Goal: Task Accomplishment & Management: Complete application form

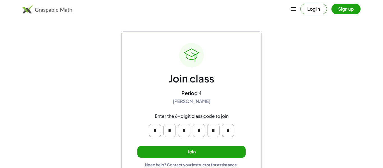
scroll to position [11, 0]
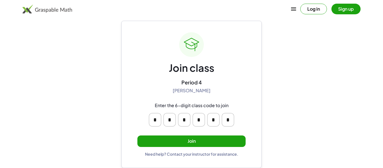
click at [204, 144] on button "Join" at bounding box center [191, 142] width 108 height 12
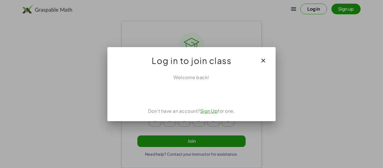
scroll to position [0, 0]
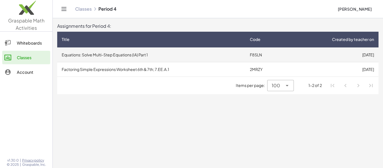
click at [298, 56] on td "[DATE]" at bounding box center [333, 54] width 92 height 15
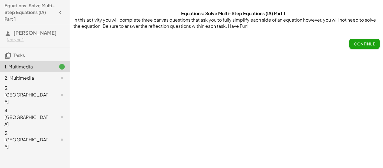
click at [368, 43] on span "Continue" at bounding box center [364, 43] width 21 height 5
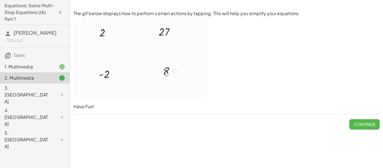
click at [360, 125] on span "Continue" at bounding box center [364, 124] width 21 height 5
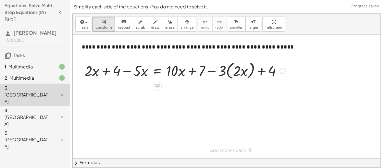
click at [106, 69] on div at bounding box center [185, 70] width 207 height 21
click at [132, 70] on div at bounding box center [185, 70] width 207 height 21
click at [232, 74] on div at bounding box center [185, 70] width 207 height 21
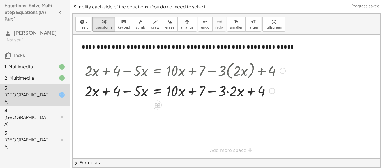
click at [234, 93] on div at bounding box center [185, 90] width 207 height 19
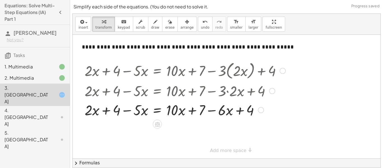
click at [180, 111] on div at bounding box center [185, 109] width 207 height 19
click at [176, 112] on div at bounding box center [185, 109] width 207 height 19
click at [139, 110] on div at bounding box center [185, 109] width 207 height 19
click at [223, 112] on div at bounding box center [185, 109] width 207 height 19
click at [236, 111] on div at bounding box center [185, 109] width 207 height 19
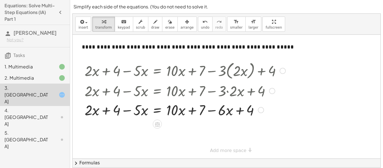
click at [187, 109] on div at bounding box center [185, 109] width 207 height 19
click at [125, 106] on div at bounding box center [185, 109] width 207 height 19
click at [94, 110] on div at bounding box center [185, 109] width 207 height 19
click at [92, 111] on div at bounding box center [185, 109] width 207 height 19
click at [92, 113] on div at bounding box center [185, 109] width 207 height 19
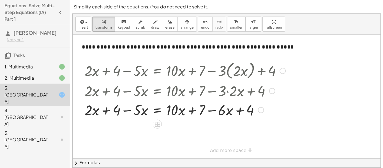
click at [115, 112] on div at bounding box center [185, 109] width 207 height 19
click at [101, 109] on div at bounding box center [185, 109] width 207 height 19
click at [131, 111] on div at bounding box center [185, 109] width 207 height 19
click at [147, 111] on div at bounding box center [185, 109] width 207 height 19
click at [174, 110] on div at bounding box center [185, 109] width 207 height 19
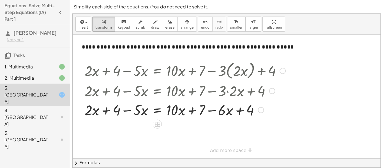
click at [182, 114] on div at bounding box center [185, 109] width 207 height 19
click at [192, 110] on div at bounding box center [185, 109] width 207 height 19
click at [224, 111] on div at bounding box center [185, 109] width 207 height 19
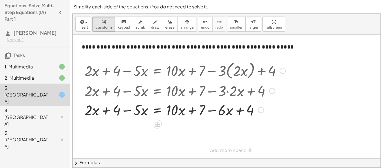
click at [224, 111] on div at bounding box center [185, 109] width 207 height 19
click at [260, 109] on div at bounding box center [261, 110] width 6 height 6
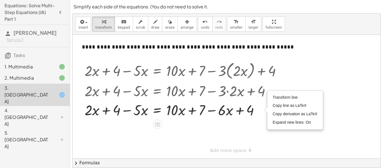
click at [237, 133] on div at bounding box center [227, 97] width 308 height 124
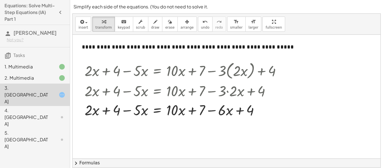
click at [233, 150] on div "**********" at bounding box center [227, 158] width 308 height 247
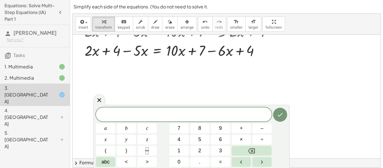
scroll to position [60, 0]
click at [95, 54] on div at bounding box center [185, 49] width 207 height 19
click at [139, 54] on div at bounding box center [185, 49] width 207 height 19
click at [156, 51] on div at bounding box center [185, 49] width 207 height 19
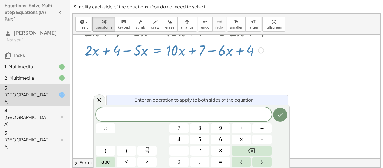
click at [327, 121] on div at bounding box center [227, 98] width 308 height 247
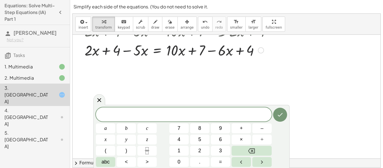
click at [246, 93] on div at bounding box center [227, 98] width 308 height 247
click at [97, 98] on icon at bounding box center [99, 100] width 7 height 7
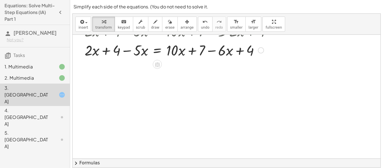
click at [239, 51] on div at bounding box center [185, 49] width 207 height 19
click at [179, 51] on div at bounding box center [185, 49] width 207 height 19
click at [221, 45] on div at bounding box center [185, 49] width 207 height 19
click at [200, 48] on div at bounding box center [185, 49] width 207 height 19
click at [171, 57] on div at bounding box center [185, 49] width 207 height 19
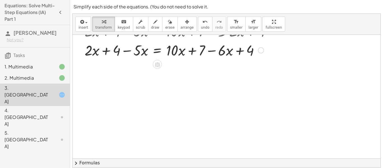
click at [208, 49] on div at bounding box center [185, 49] width 207 height 19
click at [155, 51] on div at bounding box center [185, 49] width 207 height 19
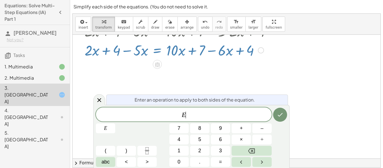
scroll to position [0, 0]
click at [194, 113] on span "E ​" at bounding box center [184, 115] width 176 height 8
click at [206, 53] on div at bounding box center [185, 49] width 207 height 19
click at [217, 51] on div at bounding box center [185, 49] width 207 height 19
click at [212, 52] on div at bounding box center [185, 49] width 207 height 19
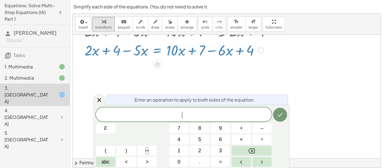
click at [223, 51] on div at bounding box center [185, 49] width 207 height 19
click at [224, 52] on div at bounding box center [185, 49] width 207 height 19
click at [211, 50] on div at bounding box center [185, 49] width 207 height 19
click at [213, 52] on div at bounding box center [185, 49] width 207 height 19
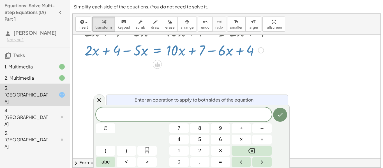
click at [213, 52] on div at bounding box center [185, 49] width 207 height 19
click at [282, 115] on icon "Done" at bounding box center [280, 114] width 7 height 7
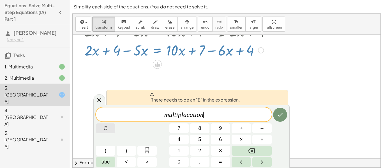
click at [107, 127] on span "E" at bounding box center [105, 129] width 3 height 8
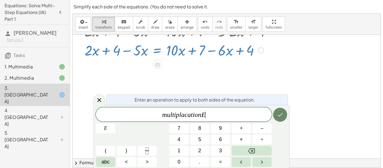
click at [277, 114] on icon "Done" at bounding box center [280, 114] width 7 height 7
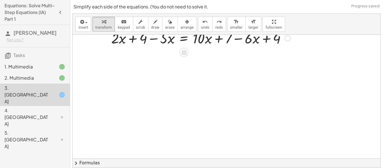
scroll to position [72, 73]
click at [90, 162] on button "chevron_right Formulas" at bounding box center [227, 163] width 308 height 9
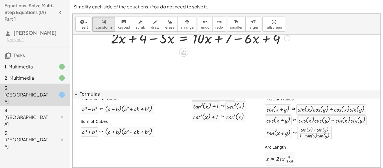
scroll to position [128, 0]
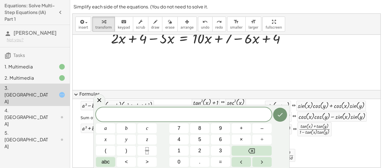
click at [192, 66] on div at bounding box center [199, 86] width 399 height 247
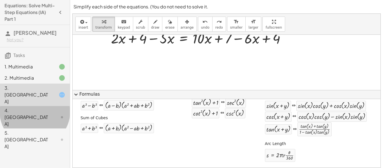
click at [42, 107] on div "4. Canvas" at bounding box center [26, 117] width 45 height 20
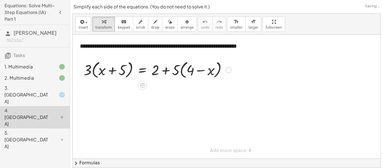
click at [168, 71] on div at bounding box center [157, 69] width 153 height 21
click at [82, 68] on div at bounding box center [79, 70] width 8 height 24
click at [97, 71] on div at bounding box center [157, 69] width 153 height 21
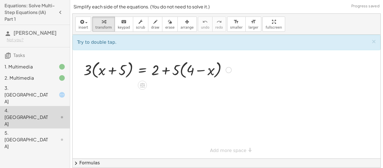
click at [125, 72] on div at bounding box center [157, 69] width 153 height 21
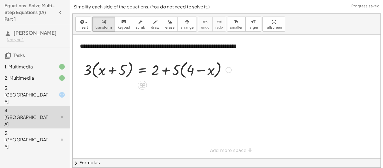
click at [111, 72] on div at bounding box center [157, 69] width 153 height 21
click at [197, 68] on div at bounding box center [157, 69] width 153 height 21
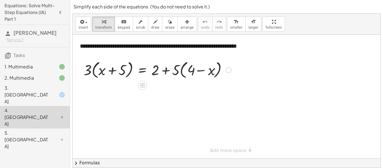
click at [197, 68] on div at bounding box center [157, 69] width 153 height 21
click at [176, 71] on div at bounding box center [157, 69] width 153 height 21
click at [153, 68] on div at bounding box center [157, 69] width 153 height 21
click at [192, 73] on div at bounding box center [157, 69] width 153 height 21
click at [120, 68] on div at bounding box center [157, 69] width 153 height 21
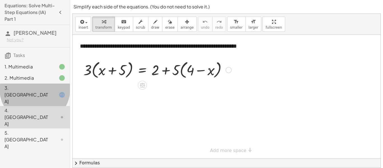
click at [53, 91] on div at bounding box center [58, 94] width 16 height 7
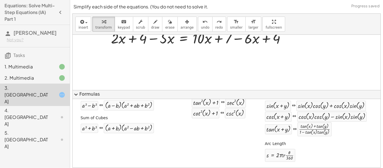
click at [81, 98] on button "expand_more Formulas" at bounding box center [227, 94] width 308 height 9
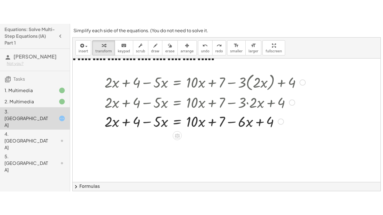
scroll to position [10, 79]
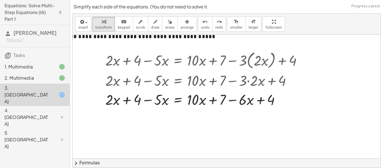
click at [268, 33] on div "insert select one: Math Expression Function Text Youtube Video Graphing Geometr…" at bounding box center [227, 24] width 308 height 21
click at [266, 59] on div "**********" at bounding box center [227, 91] width 308 height 154
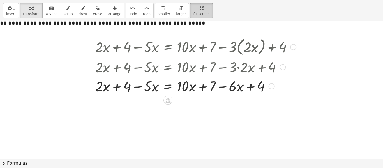
scroll to position [10, 16]
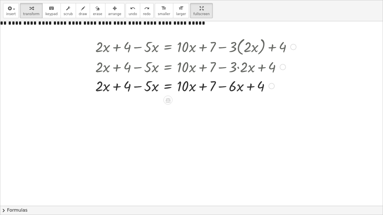
click at [248, 83] on div at bounding box center [196, 85] width 207 height 19
click at [265, 86] on div at bounding box center [196, 85] width 207 height 19
click at [273, 87] on div at bounding box center [272, 86] width 6 height 6
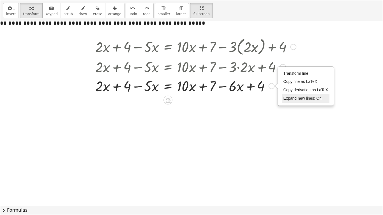
click at [299, 100] on span "Expand new lines: On" at bounding box center [303, 98] width 38 height 4
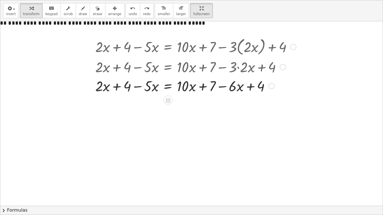
click at [208, 102] on div at bounding box center [183, 134] width 399 height 247
click at [187, 81] on div at bounding box center [196, 85] width 207 height 19
click at [190, 88] on div at bounding box center [196, 85] width 207 height 19
click at [209, 90] on div at bounding box center [196, 85] width 207 height 19
click at [149, 82] on div at bounding box center [196, 85] width 207 height 19
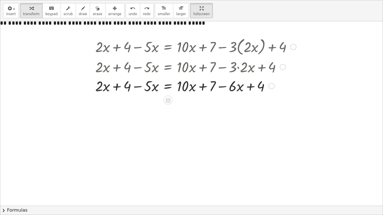
click at [131, 89] on div at bounding box center [196, 85] width 207 height 19
click at [137, 86] on div at bounding box center [196, 85] width 207 height 19
click at [106, 90] on div at bounding box center [196, 85] width 207 height 19
click at [120, 88] on div at bounding box center [196, 85] width 207 height 19
click at [64, 12] on span "scrub" at bounding box center [68, 14] width 9 height 4
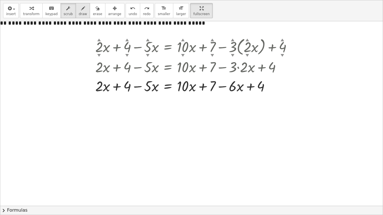
click at [83, 14] on button "draw" at bounding box center [83, 10] width 15 height 15
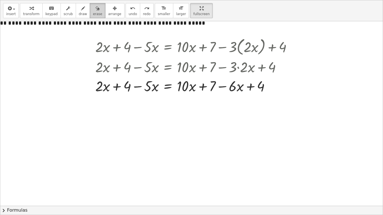
click at [93, 12] on span "erase" at bounding box center [97, 14] width 9 height 4
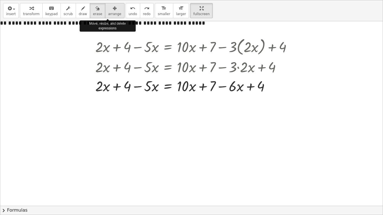
click at [113, 11] on icon "button" at bounding box center [115, 8] width 4 height 7
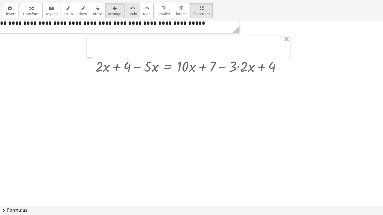
click at [126, 8] on button "undo undo" at bounding box center [133, 10] width 15 height 15
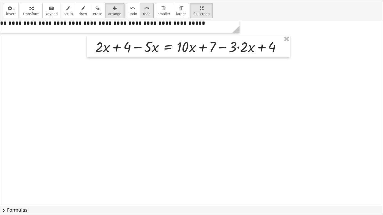
click at [144, 11] on icon "redo" at bounding box center [146, 8] width 5 height 7
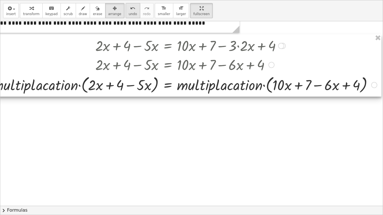
click at [129, 14] on span "undo" at bounding box center [133, 14] width 8 height 4
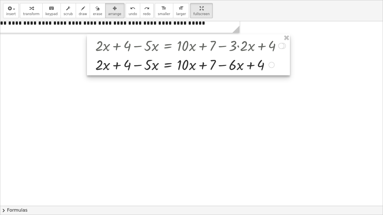
click at [245, 66] on div at bounding box center [188, 55] width 203 height 41
click at [238, 66] on div at bounding box center [188, 55] width 203 height 41
click at [240, 66] on div at bounding box center [188, 55] width 203 height 41
click at [231, 67] on div at bounding box center [188, 55] width 203 height 41
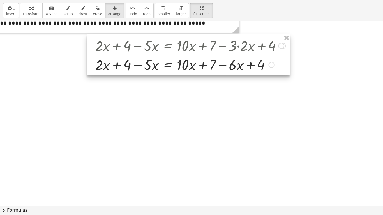
click at [226, 66] on div at bounding box center [188, 55] width 203 height 41
click at [240, 66] on div at bounding box center [188, 55] width 203 height 41
click at [237, 69] on div at bounding box center [188, 55] width 203 height 41
click at [111, 9] on div "button" at bounding box center [114, 8] width 13 height 7
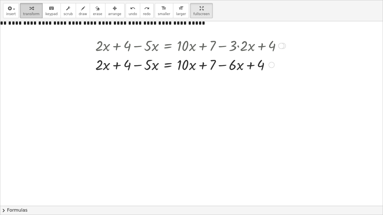
click at [36, 12] on span "transform" at bounding box center [31, 14] width 17 height 4
click at [152, 65] on div at bounding box center [191, 64] width 196 height 19
click at [155, 67] on div at bounding box center [191, 64] width 196 height 19
click at [150, 66] on div at bounding box center [191, 64] width 196 height 19
click at [104, 65] on div at bounding box center [191, 64] width 196 height 19
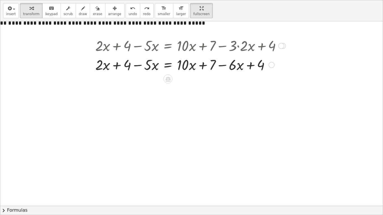
click at [118, 66] on div at bounding box center [191, 64] width 196 height 19
click at [138, 66] on div at bounding box center [191, 64] width 196 height 19
click at [203, 66] on div at bounding box center [191, 64] width 196 height 19
click at [250, 67] on div at bounding box center [191, 64] width 196 height 19
click at [224, 65] on div at bounding box center [191, 64] width 196 height 19
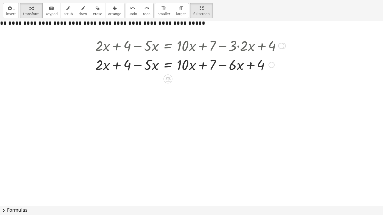
click at [274, 63] on div at bounding box center [272, 65] width 6 height 6
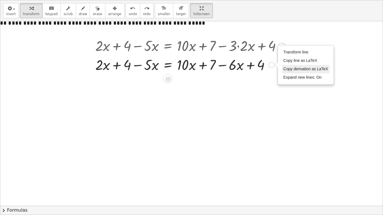
click at [293, 70] on span "Copy derivation as LaTeX" at bounding box center [306, 69] width 45 height 4
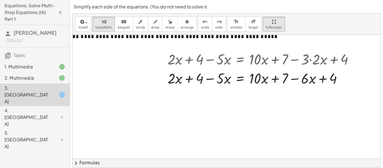
click at [58, 10] on icon "button" at bounding box center [60, 12] width 7 height 7
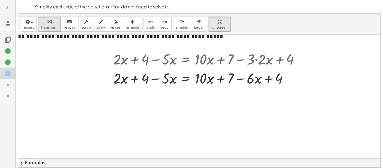
click at [9, 6] on icon "button" at bounding box center [7, 7] width 7 height 7
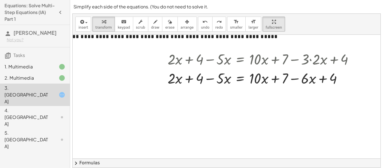
click at [57, 13] on icon "button" at bounding box center [60, 12] width 7 height 7
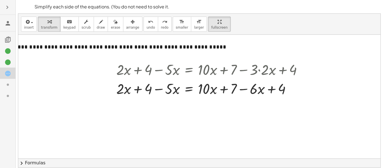
scroll to position [0, 0]
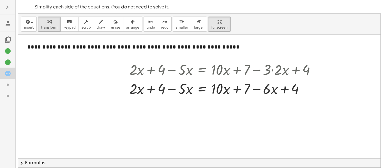
click at [2, 93] on div at bounding box center [7, 95] width 15 height 11
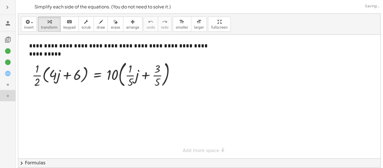
click at [14, 80] on div at bounding box center [7, 84] width 15 height 11
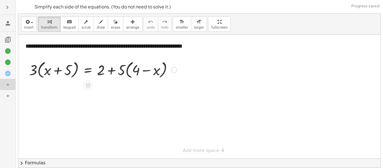
click at [9, 8] on icon "button" at bounding box center [7, 7] width 7 height 7
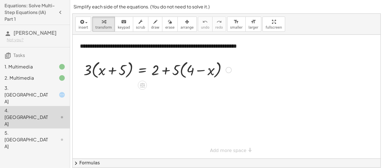
click at [32, 57] on h3 "Tasks" at bounding box center [35, 53] width 70 height 12
click at [1, 55] on h3 "Tasks" at bounding box center [35, 53] width 70 height 12
click at [60, 13] on icon "button" at bounding box center [60, 12] width 7 height 7
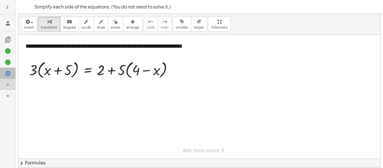
click at [9, 73] on icon at bounding box center [7, 73] width 7 height 7
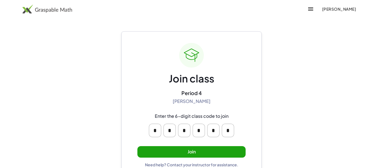
click at [188, 149] on button "Join" at bounding box center [191, 152] width 108 height 12
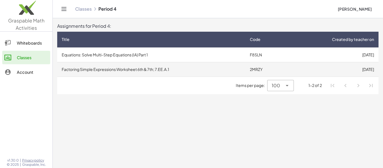
click at [261, 72] on td "2MRZY" at bounding box center [266, 69] width 41 height 15
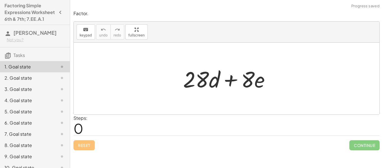
click at [203, 76] on div at bounding box center [228, 78] width 97 height 29
click at [265, 83] on div at bounding box center [228, 78] width 97 height 29
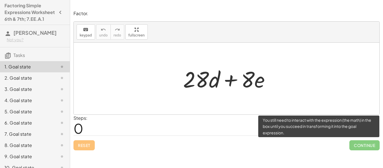
click at [363, 146] on span "Continue" at bounding box center [365, 145] width 30 height 10
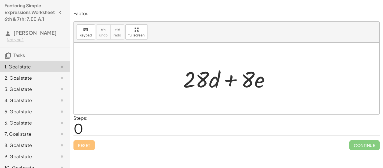
click at [255, 84] on div at bounding box center [228, 78] width 97 height 29
click at [261, 82] on div at bounding box center [228, 78] width 97 height 29
click at [197, 81] on div at bounding box center [228, 78] width 97 height 29
drag, startPoint x: 202, startPoint y: 80, endPoint x: 213, endPoint y: 82, distance: 11.1
click at [213, 82] on div at bounding box center [228, 78] width 97 height 29
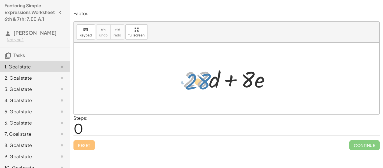
click at [199, 82] on div at bounding box center [228, 78] width 97 height 29
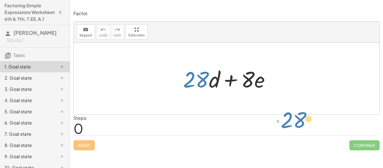
drag, startPoint x: 213, startPoint y: 83, endPoint x: 313, endPoint y: 124, distance: 107.6
click at [0, 0] on div "Factor. keyboard keypad undo undo redo redo fullscreen · d + · 28 + · 28 · d + …" at bounding box center [0, 0] width 0 height 0
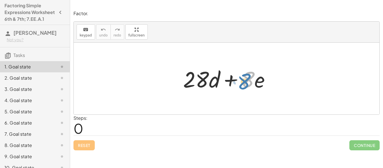
drag, startPoint x: 249, startPoint y: 81, endPoint x: 248, endPoint y: 84, distance: 3.1
click at [248, 84] on div at bounding box center [228, 78] width 97 height 29
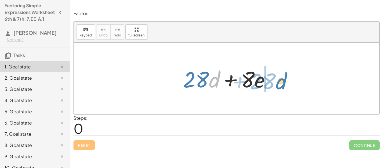
drag, startPoint x: 214, startPoint y: 82, endPoint x: 282, endPoint y: 82, distance: 67.3
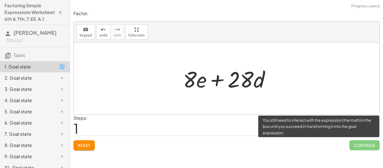
click at [372, 147] on span "Continue" at bounding box center [365, 145] width 30 height 10
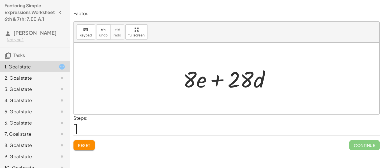
click at [244, 84] on div at bounding box center [228, 78] width 97 height 29
click at [215, 79] on div at bounding box center [228, 78] width 97 height 29
click at [199, 78] on div at bounding box center [228, 78] width 97 height 29
drag, startPoint x: 203, startPoint y: 84, endPoint x: 180, endPoint y: 87, distance: 23.8
click at [180, 87] on div "+ · 28 · d + · 8 · e · e + · 28 · d + · 8 · e" at bounding box center [227, 79] width 104 height 32
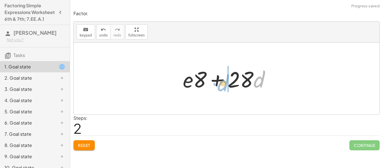
drag, startPoint x: 256, startPoint y: 82, endPoint x: 223, endPoint y: 84, distance: 33.2
click at [223, 84] on div at bounding box center [228, 78] width 97 height 29
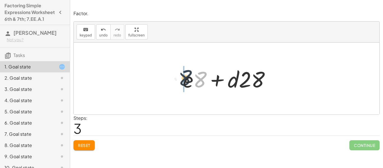
drag, startPoint x: 199, startPoint y: 79, endPoint x: 176, endPoint y: 81, distance: 22.8
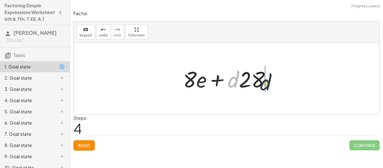
drag, startPoint x: 233, startPoint y: 81, endPoint x: 274, endPoint y: 87, distance: 42.2
click at [274, 87] on div at bounding box center [228, 78] width 97 height 29
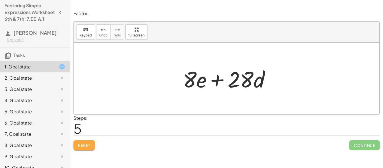
click at [87, 147] on span "Reset" at bounding box center [84, 145] width 12 height 5
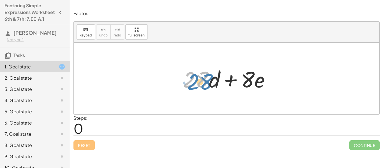
drag, startPoint x: 196, startPoint y: 81, endPoint x: 183, endPoint y: 84, distance: 13.7
click at [183, 84] on div at bounding box center [228, 78] width 97 height 29
click at [352, 125] on div "Steps: 0" at bounding box center [227, 125] width 306 height 21
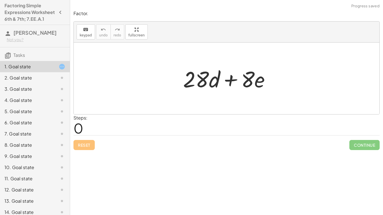
click at [196, 89] on div at bounding box center [228, 78] width 97 height 29
click at [199, 82] on div at bounding box center [228, 78] width 97 height 29
click at [91, 36] on button "keyboard keypad" at bounding box center [86, 31] width 19 height 15
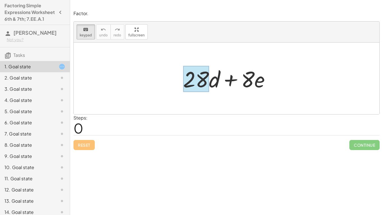
click at [189, 79] on div at bounding box center [196, 79] width 26 height 26
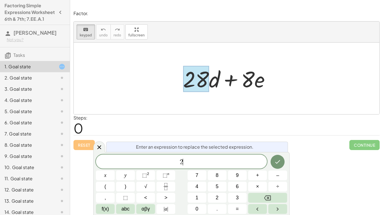
scroll to position [1, 0]
click at [251, 168] on button "×" at bounding box center [257, 187] width 19 height 10
click at [199, 168] on button "1" at bounding box center [197, 198] width 19 height 10
click at [199, 168] on button "4" at bounding box center [197, 187] width 19 height 10
click at [277, 167] on button "Done" at bounding box center [278, 162] width 14 height 14
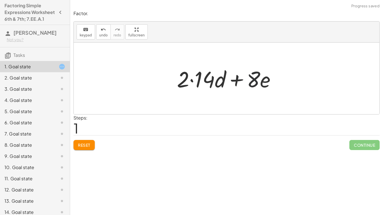
click at [259, 84] on div at bounding box center [228, 78] width 109 height 29
click at [256, 83] on div at bounding box center [228, 78] width 109 height 29
click at [83, 34] on span "keypad" at bounding box center [86, 35] width 12 height 4
click at [254, 81] on div at bounding box center [253, 79] width 13 height 26
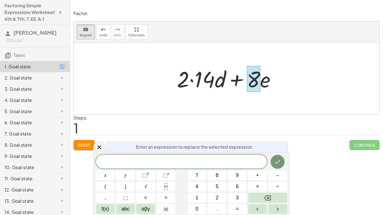
scroll to position [1, 0]
click at [251, 168] on button "×" at bounding box center [257, 187] width 19 height 10
click at [205, 168] on button "4" at bounding box center [197, 187] width 19 height 10
click at [274, 165] on button "Done" at bounding box center [278, 162] width 14 height 14
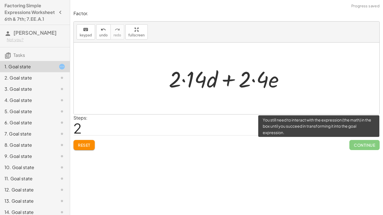
click at [370, 145] on span "Continue" at bounding box center [365, 145] width 30 height 10
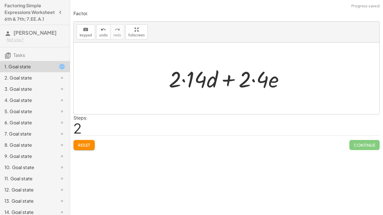
click at [275, 98] on div at bounding box center [227, 79] width 306 height 72
click at [203, 80] on div at bounding box center [228, 78] width 125 height 29
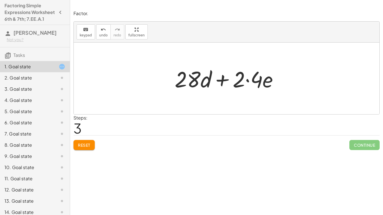
click at [246, 79] on div at bounding box center [229, 78] width 114 height 29
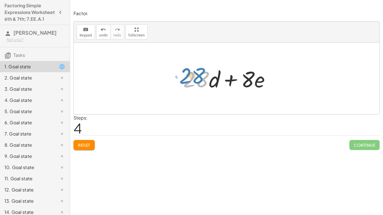
drag, startPoint x: 208, startPoint y: 82, endPoint x: 205, endPoint y: 78, distance: 5.6
click at [205, 78] on div at bounding box center [228, 78] width 97 height 29
click at [84, 145] on span "Reset" at bounding box center [84, 145] width 12 height 5
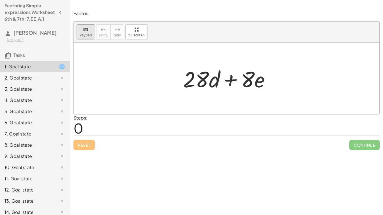
click at [81, 32] on div "keyboard" at bounding box center [86, 29] width 12 height 7
click at [201, 81] on div at bounding box center [196, 79] width 26 height 26
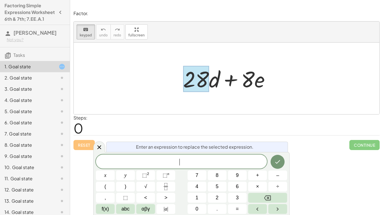
scroll to position [2, 0]
click at [249, 80] on div at bounding box center [228, 78] width 97 height 29
click at [281, 164] on icon "Done" at bounding box center [277, 162] width 7 height 7
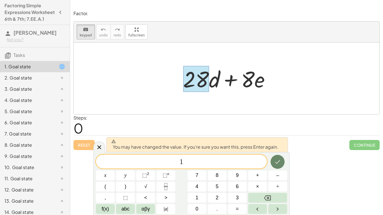
click at [276, 160] on icon "Done" at bounding box center [277, 162] width 7 height 7
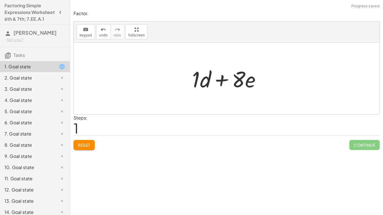
click at [242, 84] on div at bounding box center [228, 78] width 79 height 29
click at [240, 80] on div at bounding box center [228, 78] width 79 height 29
click at [244, 82] on div at bounding box center [228, 78] width 79 height 29
click at [90, 36] on span "keypad" at bounding box center [86, 35] width 12 height 4
click at [238, 79] on div at bounding box center [238, 79] width 13 height 26
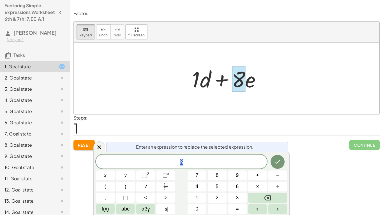
scroll to position [2, 0]
click at [192, 162] on span "8" at bounding box center [181, 163] width 171 height 8
click at [280, 159] on icon "Done" at bounding box center [277, 162] width 7 height 7
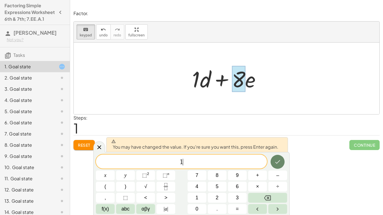
click at [280, 159] on icon "Done" at bounding box center [277, 162] width 7 height 7
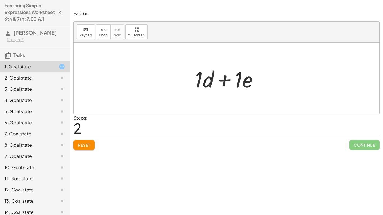
click at [253, 78] on div at bounding box center [228, 78] width 73 height 29
click at [225, 68] on div at bounding box center [228, 78] width 65 height 29
click at [224, 83] on div at bounding box center [228, 78] width 65 height 29
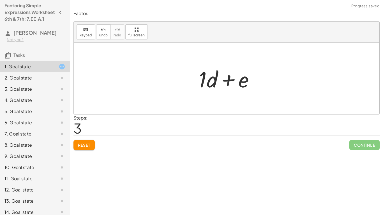
click at [224, 83] on div at bounding box center [228, 78] width 65 height 29
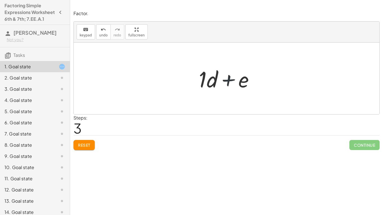
click at [224, 83] on div at bounding box center [228, 78] width 65 height 29
click at [26, 59] on h3 "Tasks" at bounding box center [35, 53] width 70 height 12
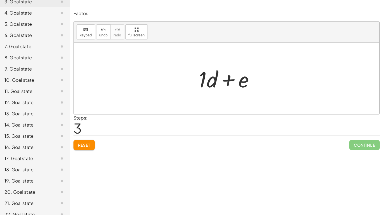
scroll to position [102, 0]
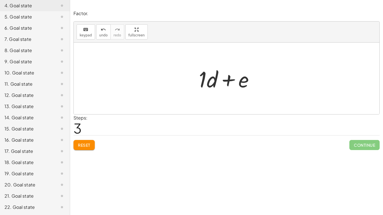
click at [20, 168] on div "22. Goal state" at bounding box center [35, 207] width 70 height 11
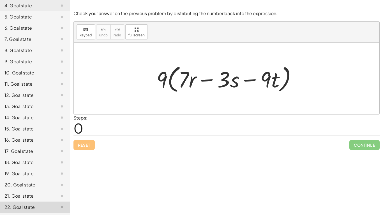
click at [36, 168] on div "21. Goal state" at bounding box center [26, 196] width 45 height 7
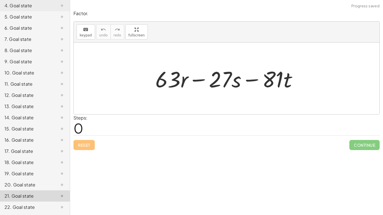
click at [33, 168] on div "20. Goal state" at bounding box center [26, 185] width 45 height 7
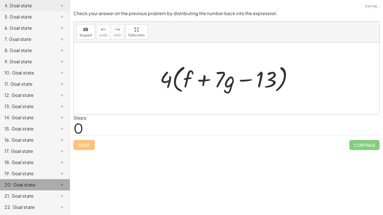
click at [38, 168] on div "19. Goal state" at bounding box center [26, 174] width 45 height 7
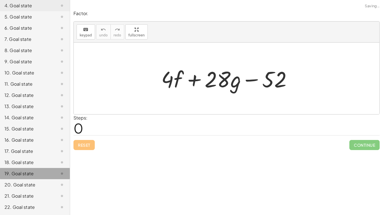
click at [39, 168] on div "18. Goal state" at bounding box center [35, 185] width 70 height 11
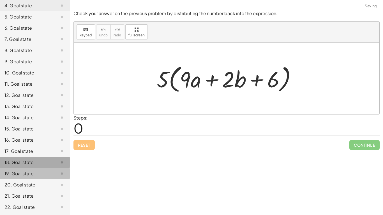
click at [38, 168] on div "17. Goal state" at bounding box center [35, 173] width 70 height 11
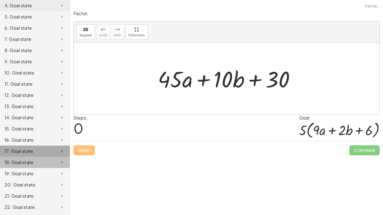
click at [40, 141] on div "16. Goal state" at bounding box center [26, 140] width 45 height 7
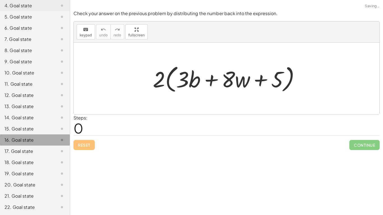
click at [43, 128] on div "15. Goal state" at bounding box center [26, 129] width 45 height 7
click at [40, 115] on div "14. Goal state" at bounding box center [26, 117] width 45 height 7
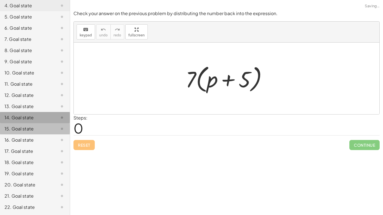
click at [41, 112] on div "12. Goal state" at bounding box center [35, 117] width 70 height 11
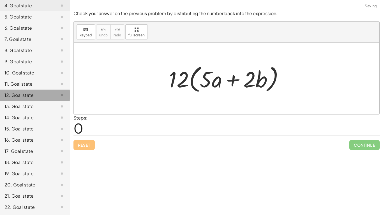
click at [44, 90] on div "12. Goal state" at bounding box center [35, 95] width 70 height 11
click at [41, 101] on div "11. Goal state" at bounding box center [35, 106] width 70 height 11
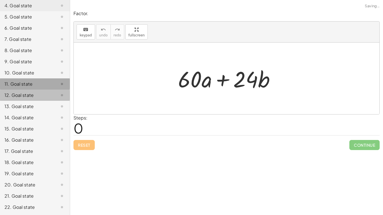
click at [39, 60] on div "9. Goal state" at bounding box center [26, 61] width 45 height 7
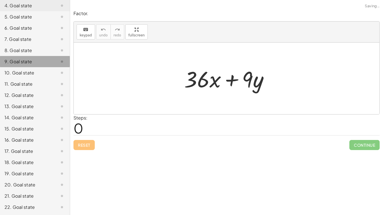
click at [38, 67] on div "8. Goal state" at bounding box center [35, 72] width 70 height 11
click at [33, 39] on div "7. Goal state" at bounding box center [26, 39] width 45 height 7
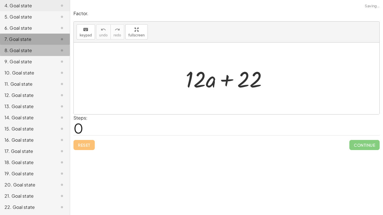
click at [33, 29] on div "6. Goal state" at bounding box center [26, 28] width 45 height 7
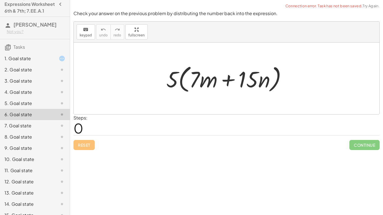
scroll to position [0, 0]
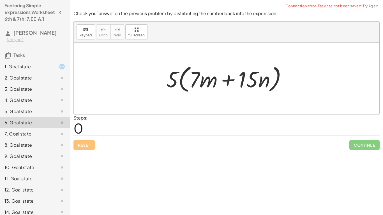
click at [34, 115] on div "5. Goal state" at bounding box center [26, 111] width 45 height 7
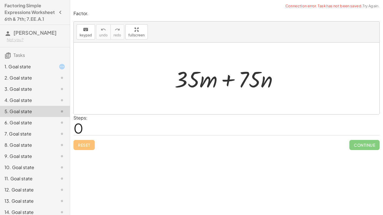
click at [26, 104] on div "4. Goal state" at bounding box center [26, 100] width 45 height 7
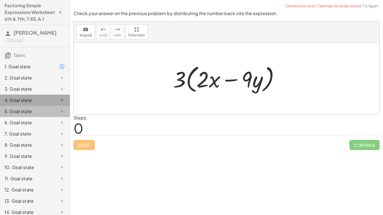
click at [25, 106] on div "3. Goal state" at bounding box center [35, 111] width 70 height 11
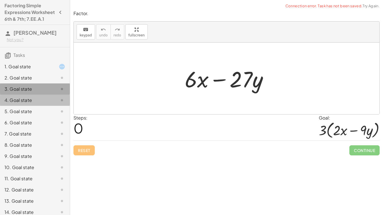
click at [26, 93] on div "3. Goal state" at bounding box center [26, 89] width 45 height 7
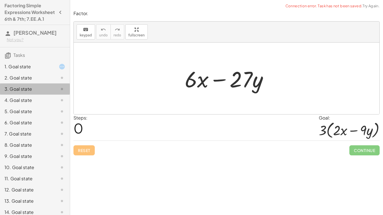
click at [25, 81] on div "2. Goal state" at bounding box center [26, 78] width 45 height 7
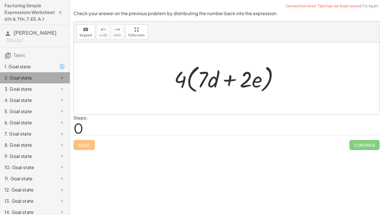
click at [26, 70] on div "1. Goal state" at bounding box center [26, 66] width 45 height 7
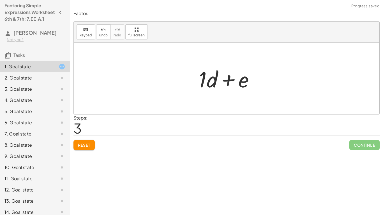
click at [92, 143] on button "Reset" at bounding box center [84, 145] width 21 height 10
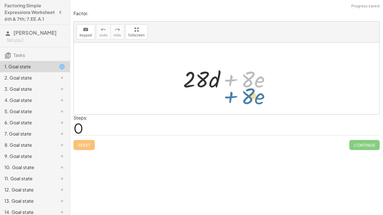
drag, startPoint x: 232, startPoint y: 80, endPoint x: 232, endPoint y: 96, distance: 15.4
click at [232, 96] on div "+ · 8 · e + · 28 · d + · 8 · e" at bounding box center [227, 79] width 306 height 72
drag, startPoint x: 230, startPoint y: 79, endPoint x: 113, endPoint y: 79, distance: 116.2
click at [113, 79] on div "+ · 8 · e + · 28 · d + · 8 · e" at bounding box center [227, 79] width 306 height 72
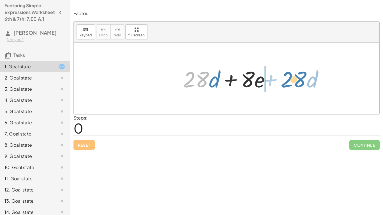
drag, startPoint x: 204, startPoint y: 80, endPoint x: 302, endPoint y: 80, distance: 97.6
click at [302, 80] on div "· 28 + · d + · 28 · d + · 8 · e" at bounding box center [227, 79] width 306 height 72
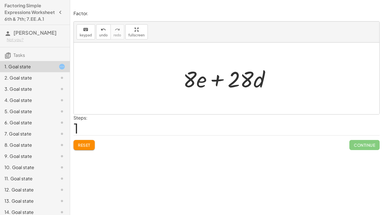
click at [204, 81] on div at bounding box center [228, 78] width 97 height 29
drag, startPoint x: 203, startPoint y: 81, endPoint x: 205, endPoint y: 90, distance: 8.4
click at [205, 90] on div at bounding box center [228, 78] width 97 height 29
click at [201, 80] on div at bounding box center [228, 78] width 97 height 29
click at [87, 34] on span "keypad" at bounding box center [86, 35] width 12 height 4
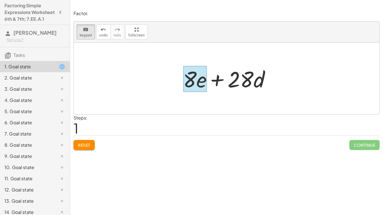
click at [200, 84] on div at bounding box center [195, 79] width 24 height 26
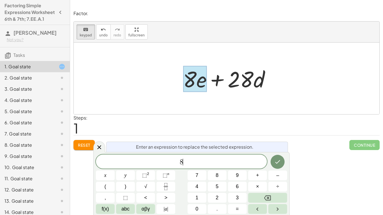
scroll to position [3, 0]
click at [260, 168] on button "×" at bounding box center [257, 187] width 19 height 10
click at [281, 162] on icon "Done" at bounding box center [277, 162] width 7 height 7
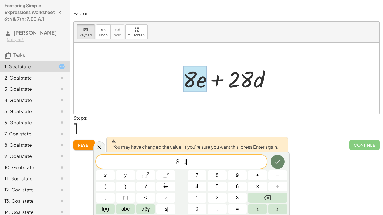
click at [279, 160] on icon "Done" at bounding box center [277, 162] width 7 height 7
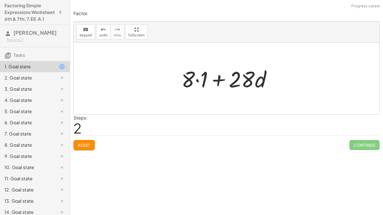
click at [247, 79] on div at bounding box center [229, 78] width 100 height 29
drag, startPoint x: 251, startPoint y: 77, endPoint x: 250, endPoint y: 93, distance: 15.8
click at [250, 93] on div at bounding box center [229, 78] width 100 height 29
click at [86, 33] on span "keypad" at bounding box center [86, 35] width 12 height 4
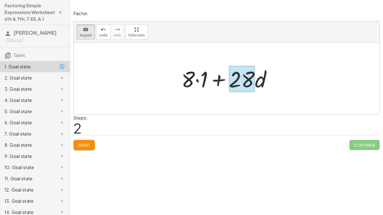
click at [241, 88] on div at bounding box center [242, 79] width 26 height 26
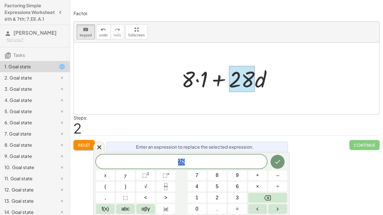
scroll to position [4, 0]
click at [190, 159] on span "2 8 ​" at bounding box center [181, 163] width 171 height 8
click at [258, 168] on span "×" at bounding box center [257, 187] width 3 height 8
click at [279, 160] on icon "Done" at bounding box center [277, 162] width 7 height 7
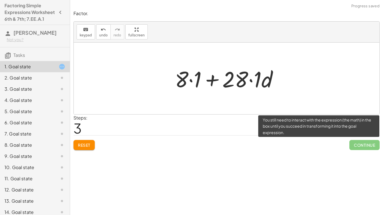
click at [359, 149] on span "Continue" at bounding box center [365, 145] width 30 height 10
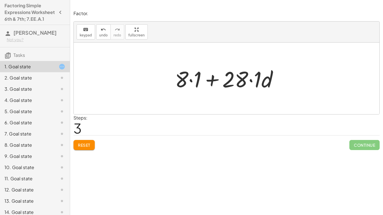
click at [85, 140] on div "Reset Continue" at bounding box center [227, 143] width 306 height 15
click at [86, 145] on span "Reset" at bounding box center [84, 145] width 12 height 5
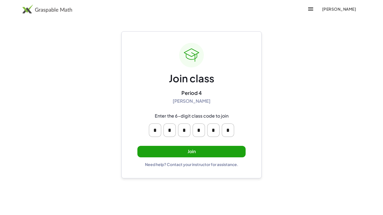
click at [204, 155] on button "Join" at bounding box center [191, 152] width 108 height 12
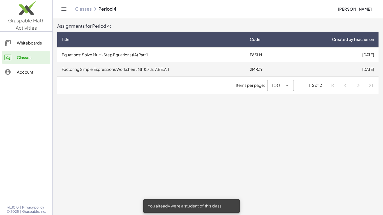
click at [279, 69] on td "2MRZY" at bounding box center [266, 69] width 41 height 15
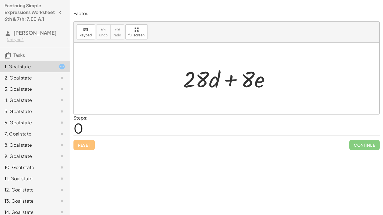
click at [25, 81] on div "2. Goal state" at bounding box center [26, 78] width 45 height 7
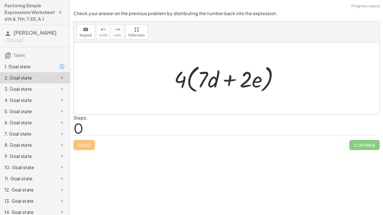
click at [22, 93] on div "3. Goal state" at bounding box center [26, 89] width 45 height 7
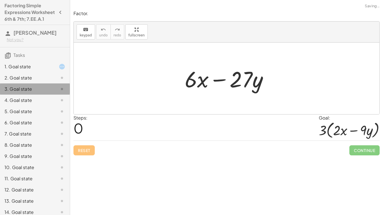
click at [17, 126] on div "6. Goal state" at bounding box center [26, 123] width 45 height 7
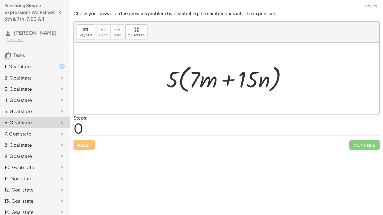
click at [10, 95] on div "2. Goal state" at bounding box center [35, 100] width 70 height 11
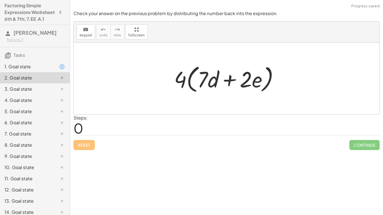
click at [24, 70] on div "1. Goal state" at bounding box center [26, 66] width 45 height 7
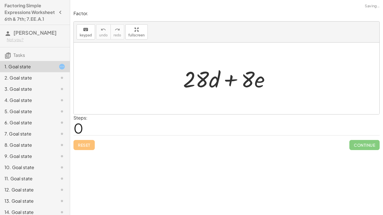
click at [19, 69] on div "1. Goal state" at bounding box center [35, 66] width 70 height 11
click at [21, 58] on span "Tasks" at bounding box center [19, 55] width 12 height 6
click at [15, 66] on div "1. Goal state 2. Goal state 3. Goal state 4. Goal state 5. Goal state 6. Goal s…" at bounding box center [35, 184] width 70 height 251
click at [17, 58] on span "Tasks" at bounding box center [19, 55] width 12 height 6
click at [79, 34] on button "keyboard keypad" at bounding box center [86, 31] width 19 height 15
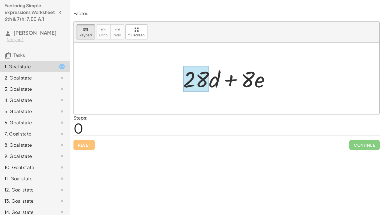
click at [190, 72] on div at bounding box center [196, 79] width 26 height 26
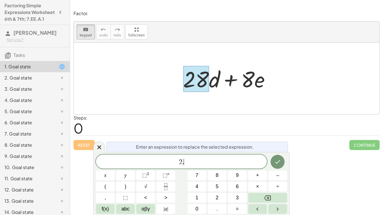
scroll to position [1, 0]
click at [254, 189] on button "×" at bounding box center [257, 187] width 19 height 10
click at [216, 194] on button "2" at bounding box center [217, 198] width 19 height 10
click at [259, 184] on span "×" at bounding box center [257, 187] width 3 height 8
click at [225, 198] on button "2" at bounding box center [217, 198] width 19 height 10
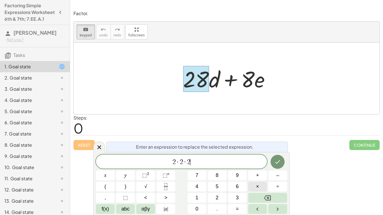
click at [251, 191] on button "×" at bounding box center [257, 187] width 19 height 10
click at [258, 194] on button "Backspace" at bounding box center [267, 198] width 39 height 10
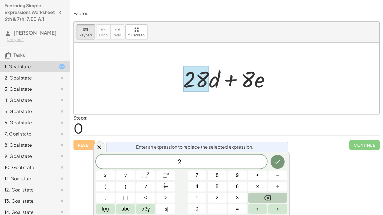
click at [258, 194] on button "Backspace" at bounding box center [267, 198] width 39 height 10
click at [258, 187] on span "×" at bounding box center [257, 187] width 3 height 8
click at [205, 197] on button "1" at bounding box center [197, 198] width 19 height 10
click at [210, 197] on button "2" at bounding box center [217, 198] width 19 height 10
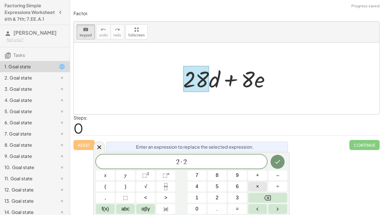
click at [257, 182] on button "×" at bounding box center [257, 187] width 19 height 10
click at [260, 185] on button "×" at bounding box center [257, 187] width 19 height 10
click at [274, 166] on button "Done" at bounding box center [278, 162] width 14 height 14
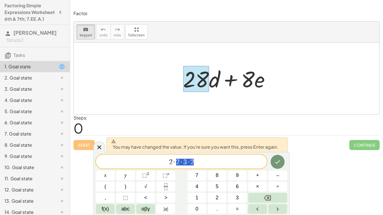
drag, startPoint x: 203, startPoint y: 168, endPoint x: 164, endPoint y: 162, distance: 39.2
click at [164, 162] on div "**********" at bounding box center [181, 162] width 171 height 14
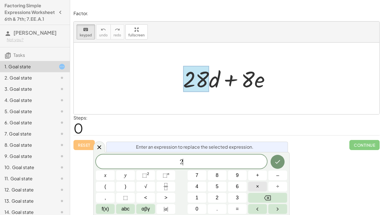
click at [253, 187] on button "×" at bounding box center [257, 187] width 19 height 10
click at [221, 197] on button "2" at bounding box center [217, 198] width 19 height 10
click at [252, 190] on button "×" at bounding box center [257, 187] width 19 height 10
click at [203, 176] on button "7" at bounding box center [197, 176] width 19 height 10
click at [282, 159] on button "Done" at bounding box center [278, 162] width 14 height 14
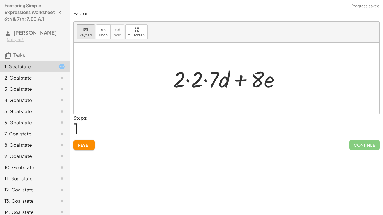
click at [92, 35] on button "keyboard keypad" at bounding box center [86, 31] width 19 height 15
click at [249, 83] on div at bounding box center [228, 78] width 117 height 29
click at [255, 85] on div at bounding box center [257, 79] width 13 height 26
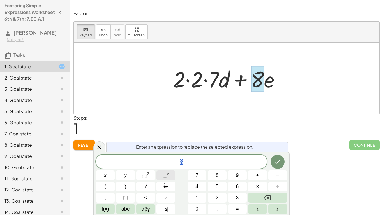
scroll to position [3, 0]
click at [261, 183] on button "×" at bounding box center [257, 187] width 19 height 10
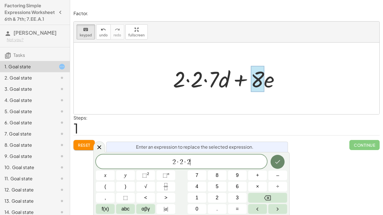
click at [281, 165] on icon "Done" at bounding box center [277, 162] width 7 height 7
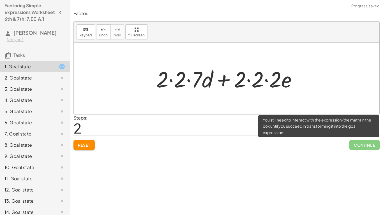
click at [352, 146] on span "Continue" at bounding box center [365, 145] width 30 height 10
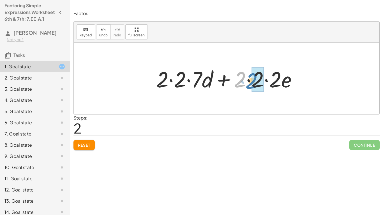
drag, startPoint x: 244, startPoint y: 86, endPoint x: 260, endPoint y: 87, distance: 16.0
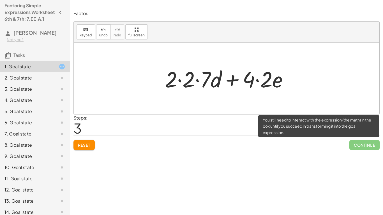
click at [363, 146] on span "Continue" at bounding box center [365, 145] width 30 height 10
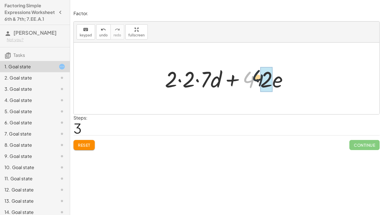
drag, startPoint x: 253, startPoint y: 84, endPoint x: 267, endPoint y: 82, distance: 13.9
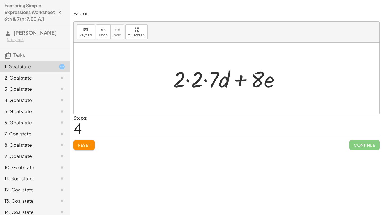
click at [84, 145] on span "Reset" at bounding box center [84, 145] width 12 height 5
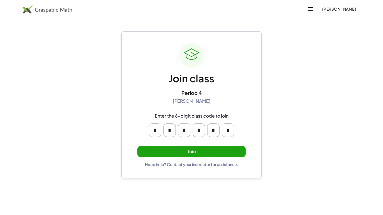
click at [202, 153] on button "Join" at bounding box center [191, 152] width 108 height 12
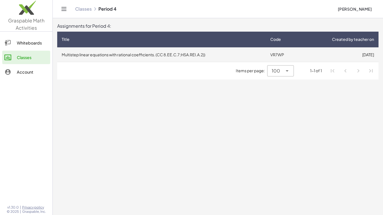
click at [231, 52] on td "Multistep linear equations with rational coefficients. (CC 8.EE.C.7;HSA.REI.A.2…" at bounding box center [161, 54] width 209 height 15
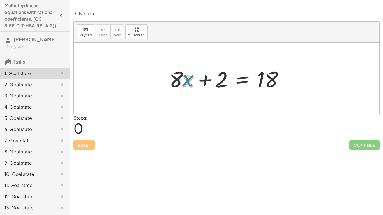
click at [190, 79] on div at bounding box center [229, 78] width 124 height 29
click at [187, 80] on div at bounding box center [229, 78] width 124 height 29
drag, startPoint x: 187, startPoint y: 82, endPoint x: 188, endPoint y: 87, distance: 5.3
click at [188, 87] on div at bounding box center [229, 78] width 124 height 29
click at [82, 35] on span "keypad" at bounding box center [86, 35] width 12 height 4
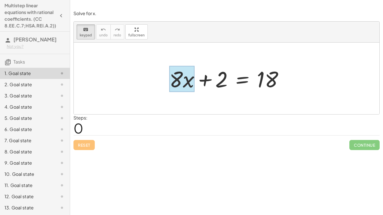
click at [187, 86] on div at bounding box center [181, 79] width 25 height 26
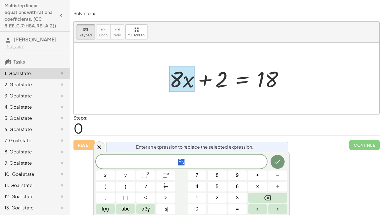
scroll to position [0, 0]
click at [187, 160] on span "8 x" at bounding box center [181, 163] width 171 height 8
click at [256, 185] on span "×" at bounding box center [257, 187] width 3 height 8
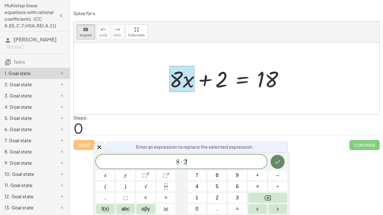
click at [276, 164] on icon "Done" at bounding box center [277, 162] width 7 height 7
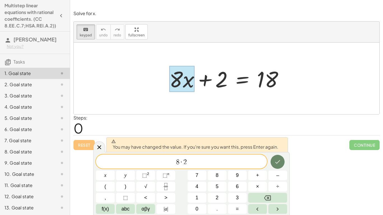
click at [280, 162] on icon "Done" at bounding box center [277, 162] width 7 height 7
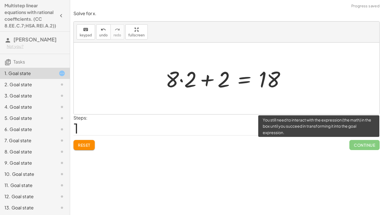
click at [360, 145] on span "Continue" at bounding box center [365, 145] width 30 height 10
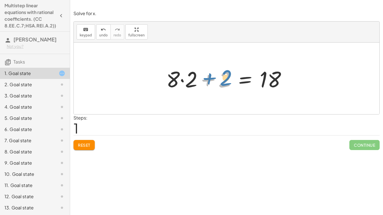
click at [208, 78] on div at bounding box center [229, 78] width 130 height 29
click at [189, 82] on div at bounding box center [229, 78] width 130 height 29
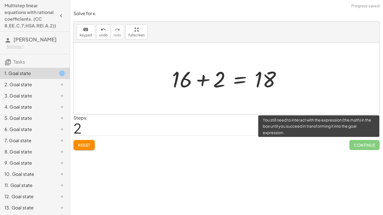
click at [365, 144] on span "Continue" at bounding box center [365, 145] width 30 height 10
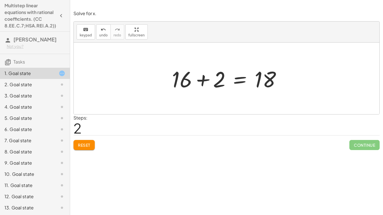
click at [204, 79] on div at bounding box center [228, 78] width 119 height 29
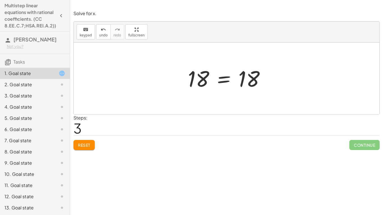
click at [197, 79] on div at bounding box center [228, 79] width 87 height 28
drag, startPoint x: 248, startPoint y: 79, endPoint x: 196, endPoint y: 80, distance: 52.5
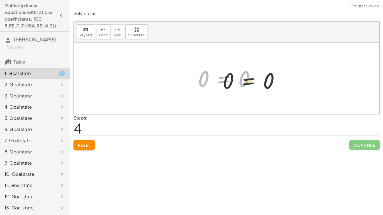
drag, startPoint x: 222, startPoint y: 80, endPoint x: 248, endPoint y: 82, distance: 26.1
click at [248, 82] on div at bounding box center [228, 79] width 67 height 28
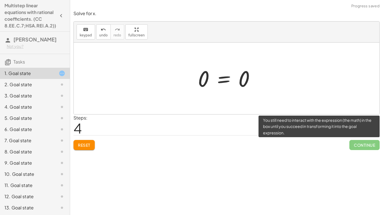
click at [360, 146] on span "Continue" at bounding box center [365, 145] width 30 height 10
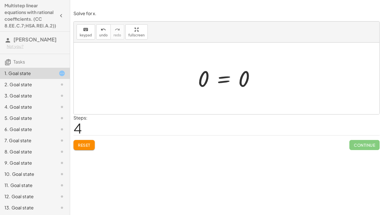
click at [60, 17] on icon "button" at bounding box center [61, 15] width 7 height 7
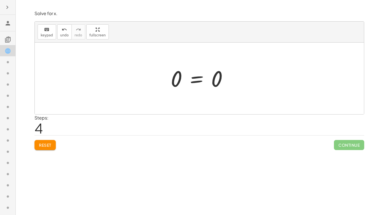
click at [8, 40] on icon at bounding box center [7, 39] width 7 height 7
click at [3, 205] on div at bounding box center [7, 207] width 15 height 11
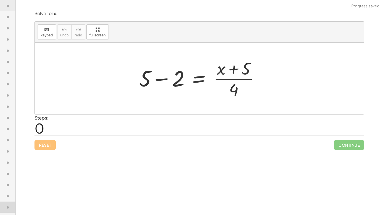
click at [231, 69] on div at bounding box center [201, 78] width 130 height 43
click at [232, 82] on div at bounding box center [201, 78] width 130 height 43
click at [182, 82] on div at bounding box center [201, 78] width 130 height 43
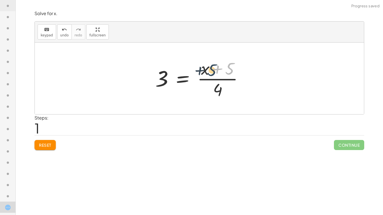
drag, startPoint x: 227, startPoint y: 64, endPoint x: 209, endPoint y: 65, distance: 17.4
click at [209, 65] on div at bounding box center [202, 78] width 98 height 43
click at [51, 143] on span "Reset" at bounding box center [45, 145] width 12 height 5
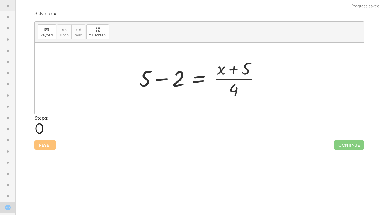
scroll to position [0, 0]
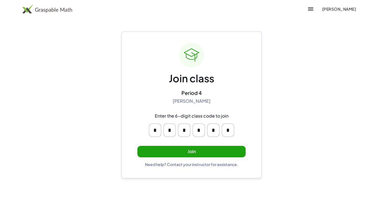
click at [186, 152] on button "Join" at bounding box center [191, 152] width 108 height 12
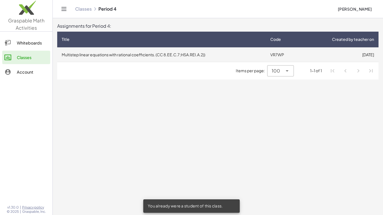
click at [202, 56] on td "Multistep linear equations with rational coefficients. (CC 8.EE.C.7;HSA.REI.A.2…" at bounding box center [161, 54] width 209 height 15
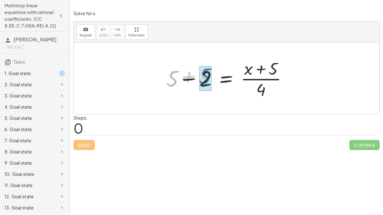
drag, startPoint x: 175, startPoint y: 82, endPoint x: 201, endPoint y: 80, distance: 26.2
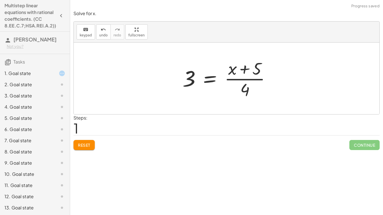
click at [247, 71] on div at bounding box center [229, 78] width 98 height 43
drag, startPoint x: 246, startPoint y: 90, endPoint x: 243, endPoint y: 77, distance: 12.7
click at [243, 77] on div at bounding box center [229, 78] width 98 height 43
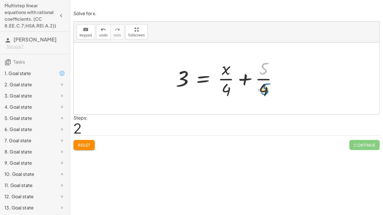
drag, startPoint x: 264, startPoint y: 73, endPoint x: 266, endPoint y: 94, distance: 20.9
click at [266, 94] on div at bounding box center [228, 78] width 111 height 43
drag, startPoint x: 232, startPoint y: 88, endPoint x: 263, endPoint y: 91, distance: 31.3
click at [263, 91] on div at bounding box center [228, 78] width 111 height 43
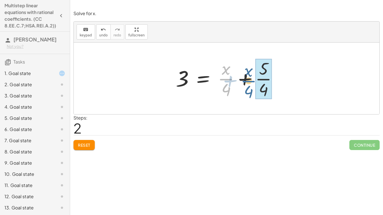
drag, startPoint x: 228, startPoint y: 79, endPoint x: 252, endPoint y: 81, distance: 24.2
click at [252, 81] on div at bounding box center [228, 78] width 111 height 43
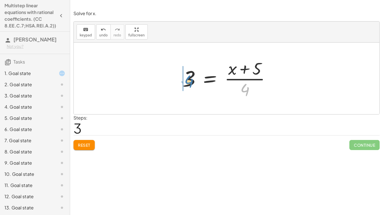
drag, startPoint x: 244, startPoint y: 87, endPoint x: 187, endPoint y: 79, distance: 57.3
click at [187, 79] on div at bounding box center [229, 78] width 98 height 43
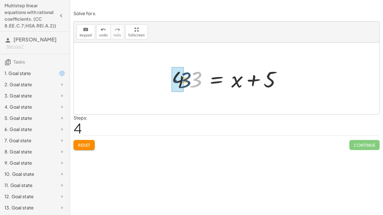
drag, startPoint x: 198, startPoint y: 75, endPoint x: 188, endPoint y: 75, distance: 10.7
click at [188, 75] on div at bounding box center [229, 78] width 120 height 29
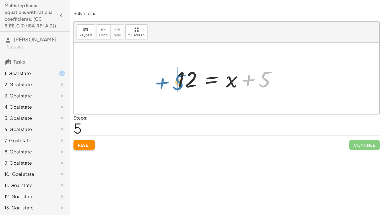
drag, startPoint x: 262, startPoint y: 88, endPoint x: 176, endPoint y: 91, distance: 85.6
click at [176, 91] on div at bounding box center [228, 78] width 109 height 29
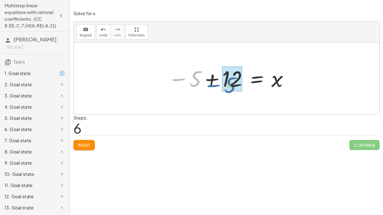
drag, startPoint x: 194, startPoint y: 84, endPoint x: 230, endPoint y: 91, distance: 37.1
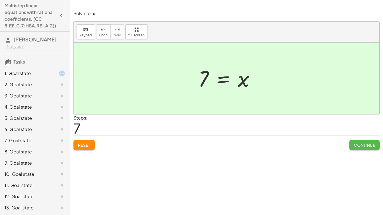
click at [364, 148] on button "Continue" at bounding box center [365, 145] width 30 height 10
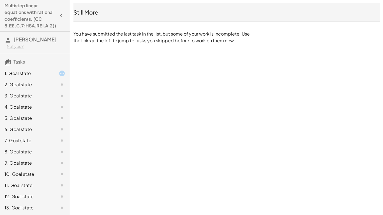
click at [59, 82] on icon at bounding box center [62, 84] width 7 height 7
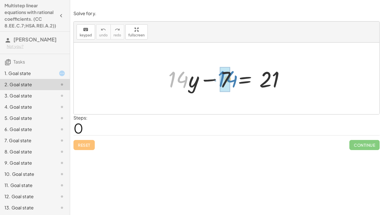
drag, startPoint x: 172, startPoint y: 80, endPoint x: 221, endPoint y: 79, distance: 48.8
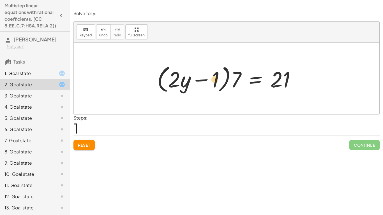
drag, startPoint x: 175, startPoint y: 80, endPoint x: 213, endPoint y: 79, distance: 37.9
click at [213, 79] on div at bounding box center [228, 79] width 149 height 32
drag, startPoint x: 172, startPoint y: 83, endPoint x: 214, endPoint y: 83, distance: 41.8
click at [214, 83] on div at bounding box center [228, 79] width 149 height 32
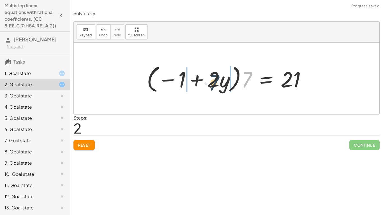
drag, startPoint x: 250, startPoint y: 77, endPoint x: 216, endPoint y: 79, distance: 34.6
click at [216, 79] on div at bounding box center [229, 79] width 170 height 32
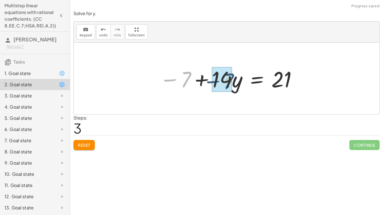
drag, startPoint x: 185, startPoint y: 77, endPoint x: 229, endPoint y: 78, distance: 44.1
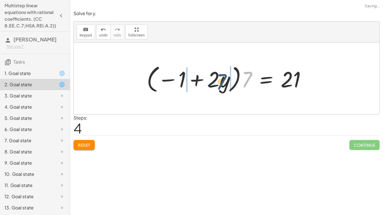
drag, startPoint x: 245, startPoint y: 77, endPoint x: 215, endPoint y: 79, distance: 30.1
click at [215, 79] on div at bounding box center [229, 79] width 170 height 32
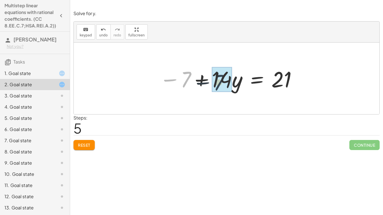
drag, startPoint x: 184, startPoint y: 75, endPoint x: 220, endPoint y: 78, distance: 36.0
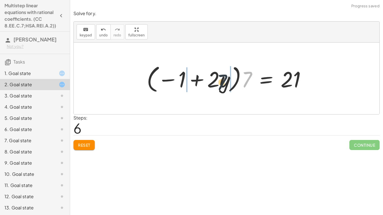
drag, startPoint x: 250, startPoint y: 77, endPoint x: 205, endPoint y: 80, distance: 44.7
click at [205, 80] on div at bounding box center [229, 79] width 170 height 32
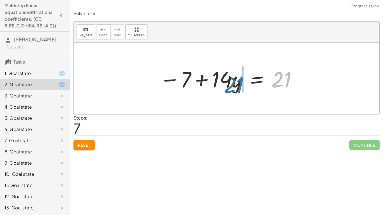
drag, startPoint x: 279, startPoint y: 83, endPoint x: 230, endPoint y: 89, distance: 48.9
click at [230, 89] on div at bounding box center [229, 78] width 144 height 29
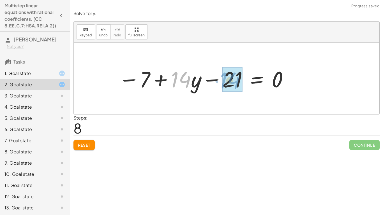
drag, startPoint x: 187, startPoint y: 78, endPoint x: 238, endPoint y: 79, distance: 51.6
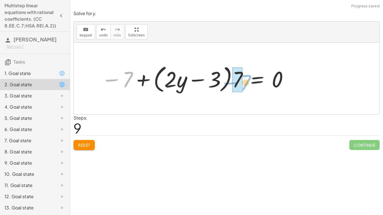
drag, startPoint x: 121, startPoint y: 79, endPoint x: 238, endPoint y: 82, distance: 117.0
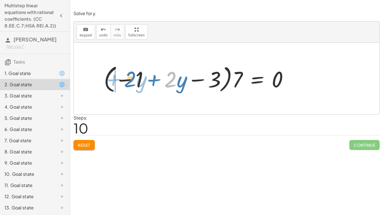
drag, startPoint x: 176, startPoint y: 84, endPoint x: 135, endPoint y: 85, distance: 41.2
click at [135, 85] on div at bounding box center [198, 79] width 195 height 32
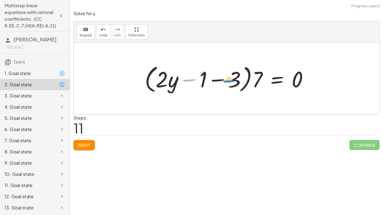
drag, startPoint x: 195, startPoint y: 77, endPoint x: 237, endPoint y: 78, distance: 42.7
click at [237, 78] on div at bounding box center [229, 79] width 174 height 32
drag, startPoint x: 204, startPoint y: 77, endPoint x: 235, endPoint y: 78, distance: 30.9
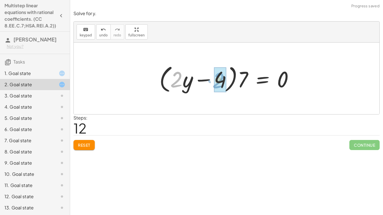
drag, startPoint x: 178, startPoint y: 80, endPoint x: 222, endPoint y: 81, distance: 43.8
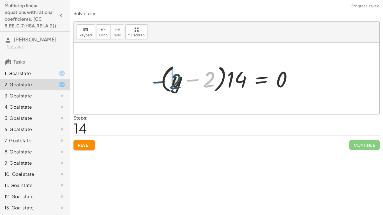
drag, startPoint x: 210, startPoint y: 82, endPoint x: 175, endPoint y: 84, distance: 35.4
click at [175, 84] on div at bounding box center [229, 79] width 142 height 32
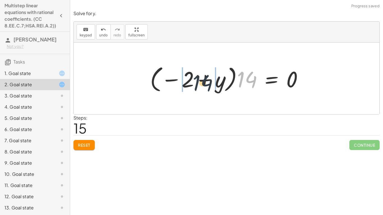
drag, startPoint x: 242, startPoint y: 79, endPoint x: 171, endPoint y: 83, distance: 71.1
click at [171, 83] on div at bounding box center [228, 78] width 163 height 31
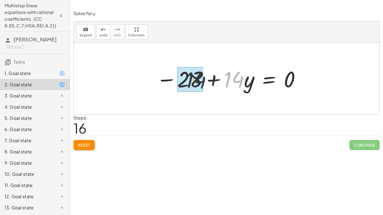
drag, startPoint x: 234, startPoint y: 77, endPoint x: 186, endPoint y: 76, distance: 48.5
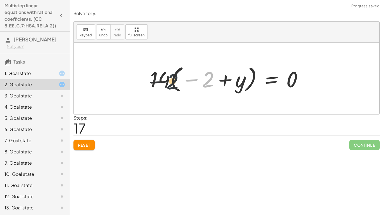
drag, startPoint x: 204, startPoint y: 81, endPoint x: 159, endPoint y: 82, distance: 45.5
click at [159, 82] on div at bounding box center [228, 78] width 163 height 31
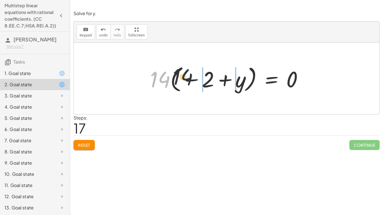
drag, startPoint x: 156, startPoint y: 81, endPoint x: 197, endPoint y: 78, distance: 40.5
click at [197, 78] on div at bounding box center [228, 78] width 163 height 31
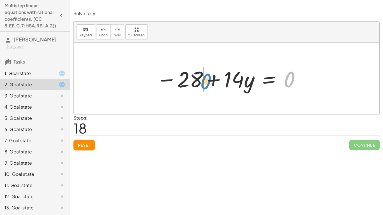
drag, startPoint x: 289, startPoint y: 77, endPoint x: 196, endPoint y: 78, distance: 93.2
click at [196, 78] on div at bounding box center [228, 78] width 150 height 29
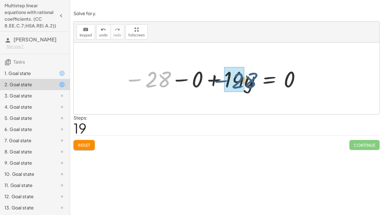
drag, startPoint x: 157, startPoint y: 75, endPoint x: 246, endPoint y: 77, distance: 88.4
click at [246, 77] on div at bounding box center [212, 78] width 183 height 29
